Goal: Use online tool/utility: Utilize a website feature to perform a specific function

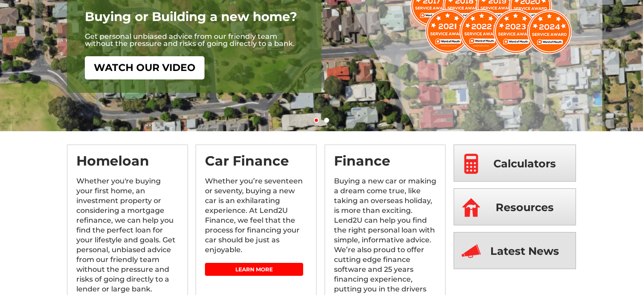
scroll to position [134, 0]
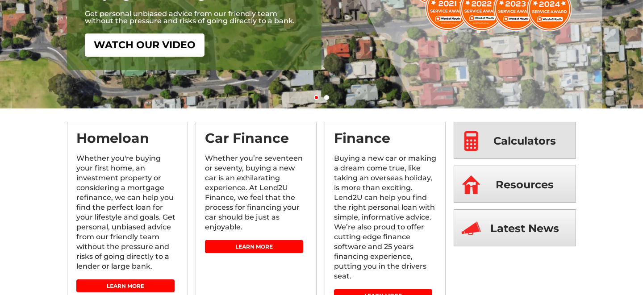
click at [505, 144] on span "Calculators" at bounding box center [524, 140] width 62 height 37
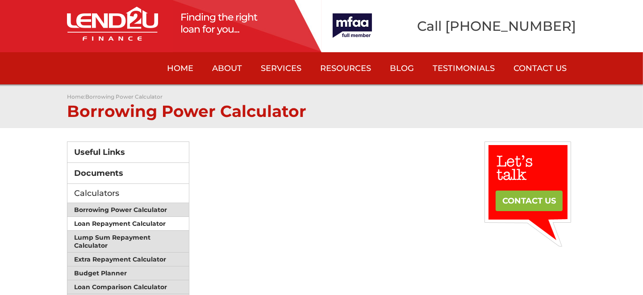
click at [112, 222] on link "Loan Repayment Calculator" at bounding box center [127, 224] width 121 height 14
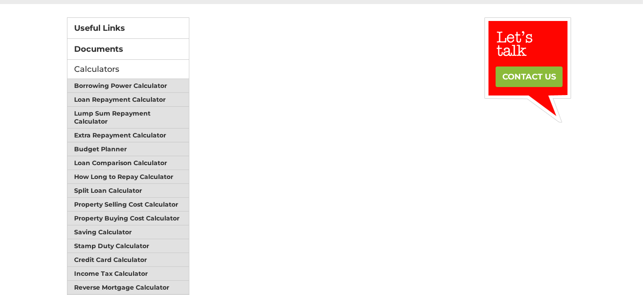
scroll to position [134, 0]
